Goal: Task Accomplishment & Management: Manage account settings

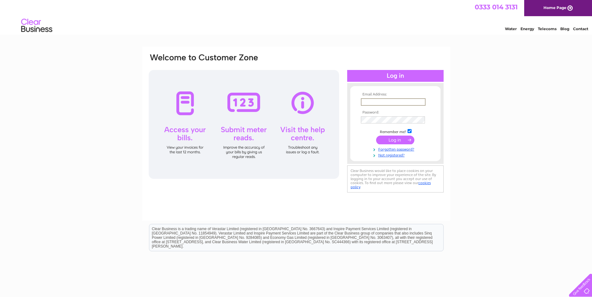
click at [363, 101] on input "text" at bounding box center [393, 101] width 65 height 7
type input "admin@clydestdios.co.uk"
click at [398, 102] on input "text" at bounding box center [393, 101] width 64 height 7
type input "ADMIN@CLYDESTUDIOS.CO.UK"
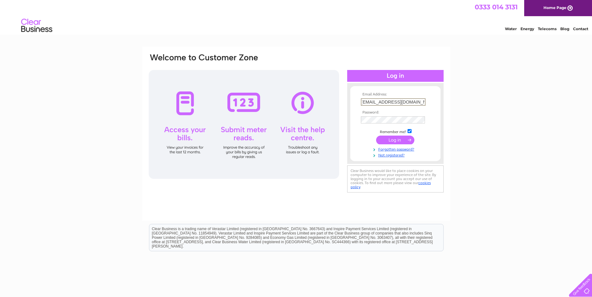
click at [397, 141] on input "submit" at bounding box center [395, 140] width 38 height 9
click at [360, 102] on td "ADMIN@CLYDESTUDIOS.CO.UK" at bounding box center [395, 102] width 72 height 10
drag, startPoint x: 361, startPoint y: 101, endPoint x: 440, endPoint y: 100, distance: 78.7
click at [440, 100] on form "Email Address: ADMIN@CLYDESTUDIOS.CO.UK Password:" at bounding box center [395, 127] width 90 height 71
type input "K"
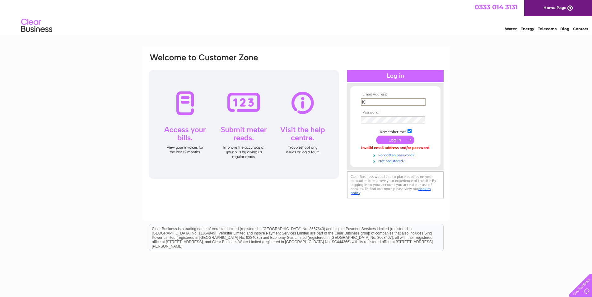
click at [372, 102] on input "K" at bounding box center [393, 101] width 65 height 7
type input "A"
type input "admin@clydestudios.co.uk"
click at [395, 139] on input "submit" at bounding box center [395, 139] width 38 height 9
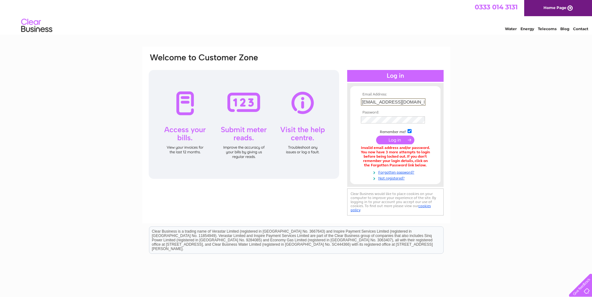
drag, startPoint x: 361, startPoint y: 102, endPoint x: 467, endPoint y: 95, distance: 106.0
click at [467, 95] on div "Email Address: ADMIN@CLYDESTUDIOS.CO.UK Password: Forgotten password?" at bounding box center [296, 188] width 592 height 283
type input "ESTUDIOS.CO.UK"
drag, startPoint x: 405, startPoint y: 101, endPoint x: 293, endPoint y: 108, distance: 112.5
click at [361, 106] on input "ESTUDIOS.CO.UK" at bounding box center [393, 101] width 65 height 7
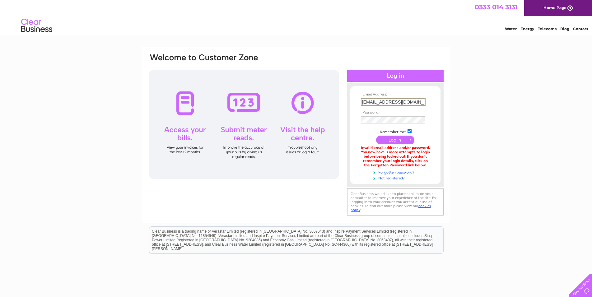
type input "admin@clydestudios.co.uk"
click at [380, 142] on input "submit" at bounding box center [395, 140] width 38 height 9
click at [386, 143] on input "submit" at bounding box center [395, 140] width 38 height 9
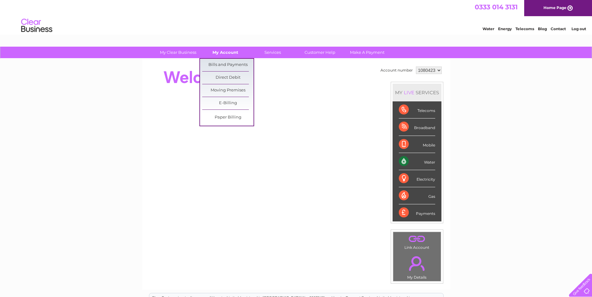
click at [223, 53] on link "My Account" at bounding box center [225, 53] width 51 height 12
click at [221, 63] on link "Bills and Payments" at bounding box center [227, 65] width 51 height 12
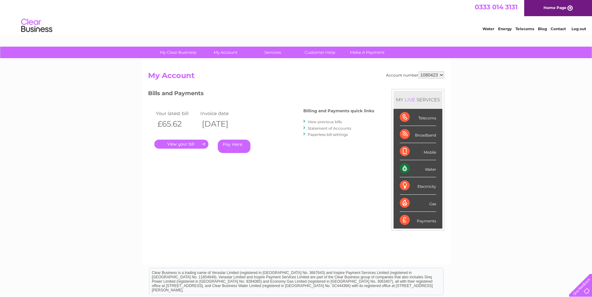
click at [180, 143] on link "." at bounding box center [181, 144] width 54 height 9
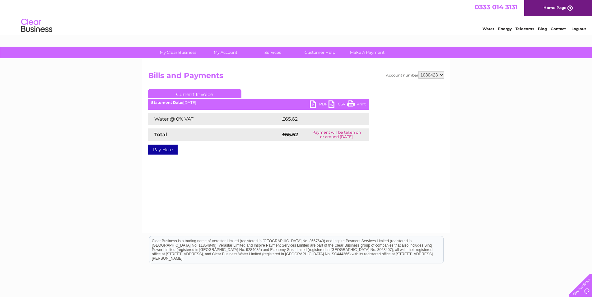
click at [318, 103] on link "PDF" at bounding box center [319, 104] width 19 height 9
click at [312, 104] on link "PDF" at bounding box center [319, 104] width 19 height 9
